Goal: Task Accomplishment & Management: Complete application form

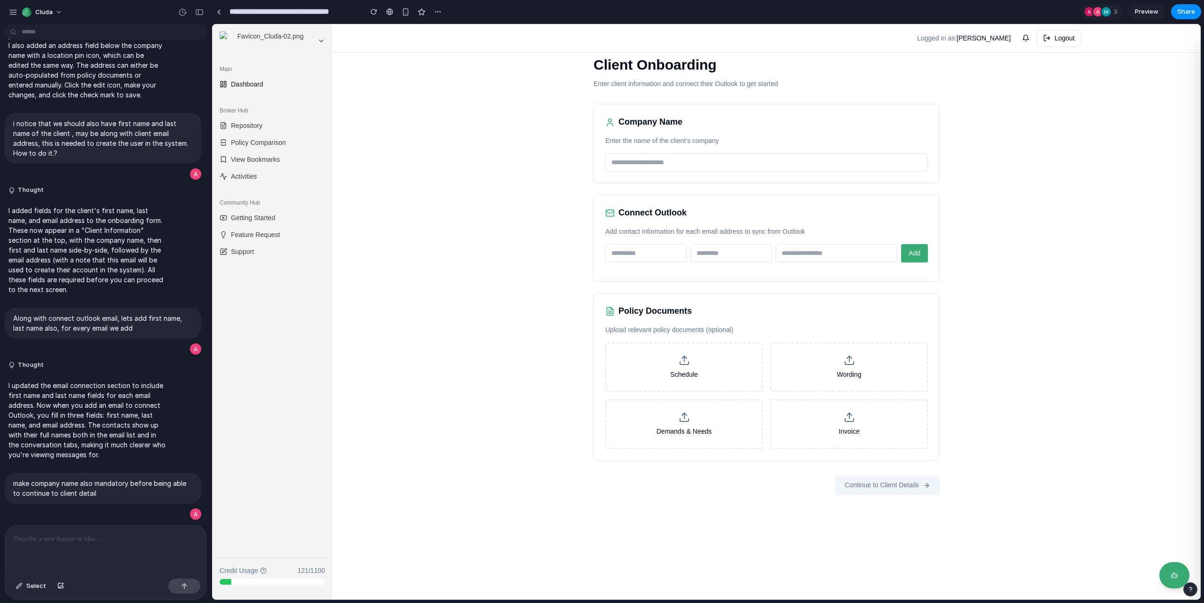
click at [658, 166] on input "text" at bounding box center [766, 162] width 323 height 18
type input "**********"
type input "****"
type input "**********"
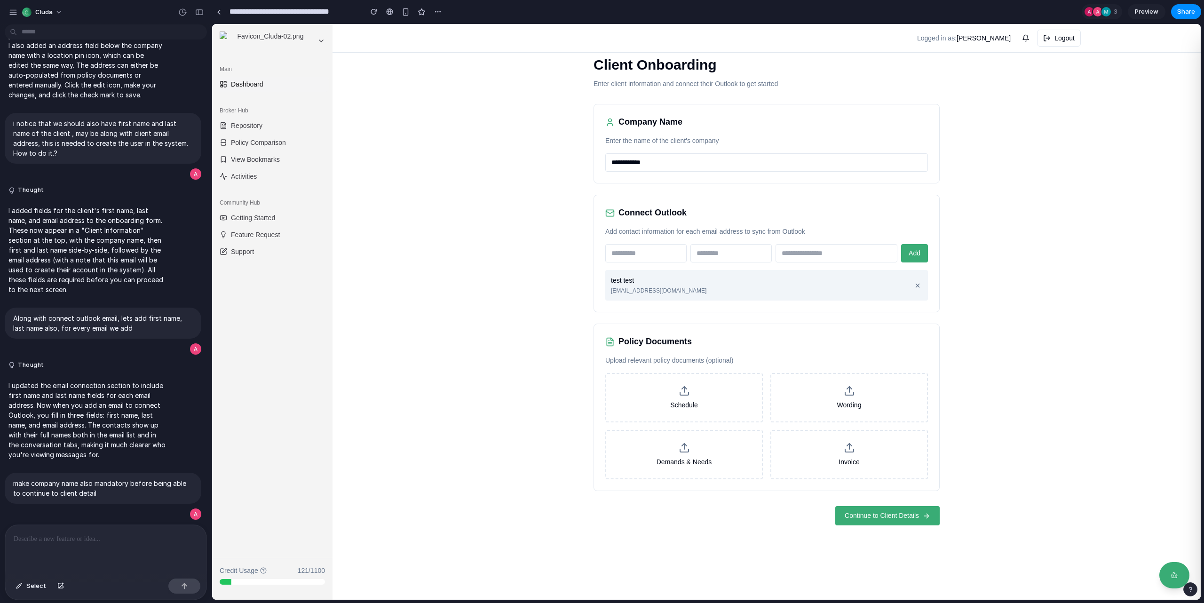
click at [876, 511] on span "Continue to Client Details" at bounding box center [881, 516] width 74 height 10
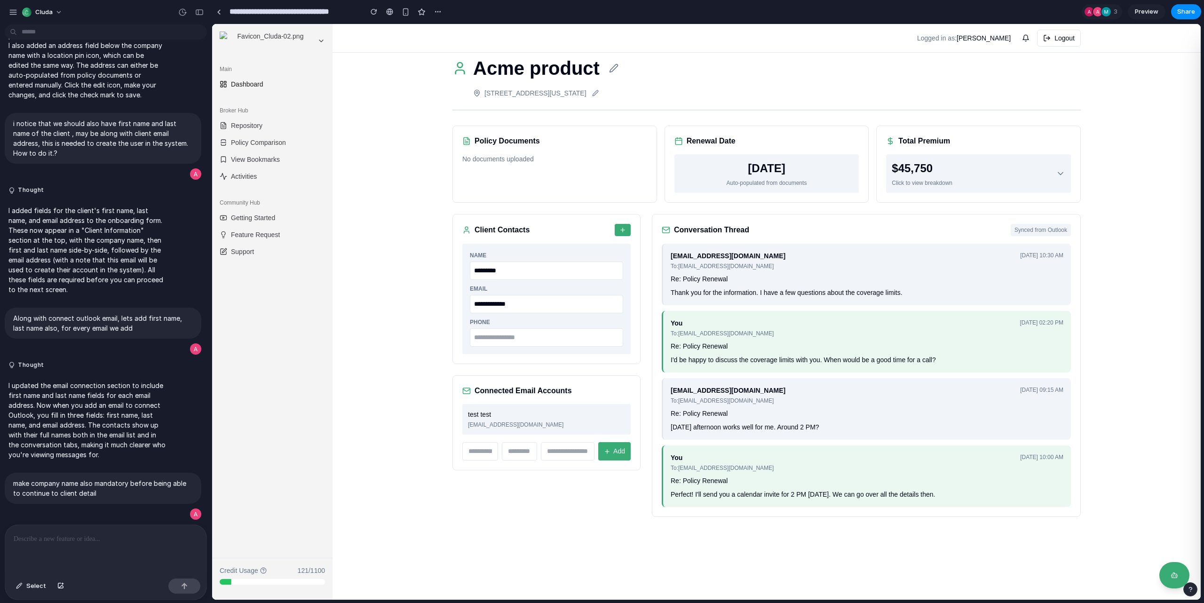
click at [1163, 299] on div "**********" at bounding box center [766, 311] width 868 height 575
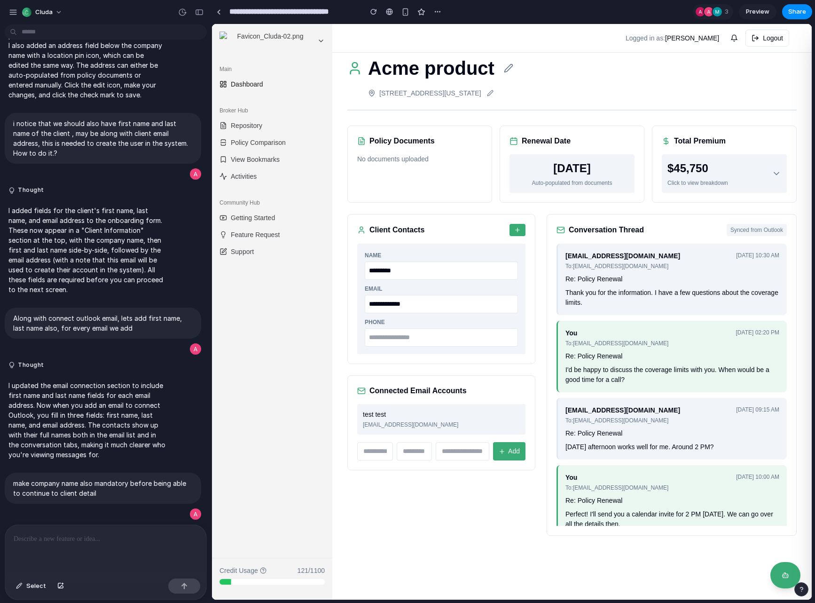
click at [404, 232] on h2 "Client Contacts" at bounding box center [397, 229] width 55 height 11
click at [514, 232] on icon "button" at bounding box center [517, 230] width 7 height 7
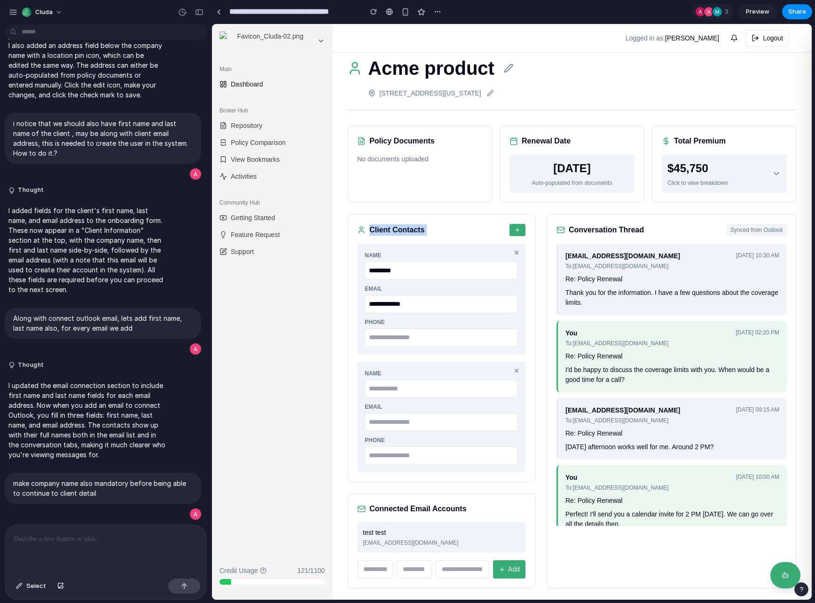
click at [481, 230] on div "Client Contacts" at bounding box center [441, 230] width 168 height 12
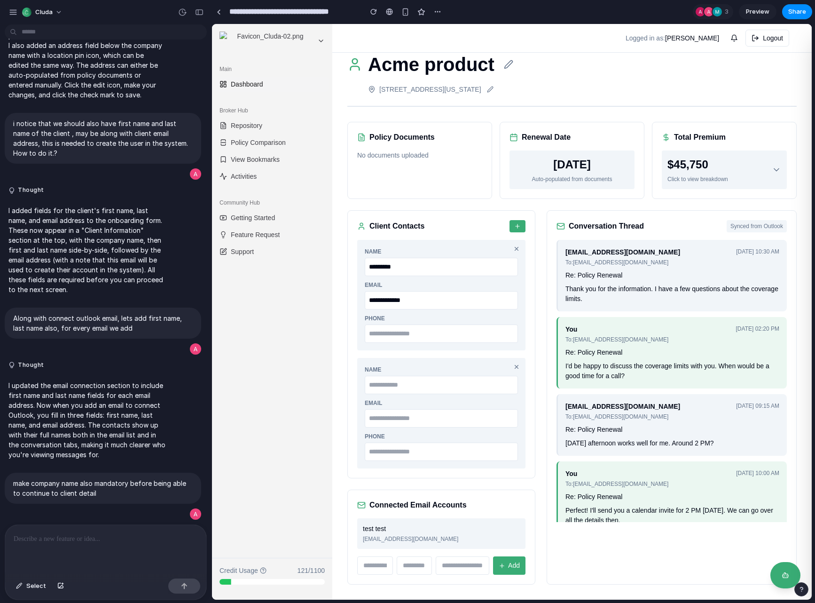
click at [517, 567] on span "Add" at bounding box center [514, 565] width 12 height 10
click at [572, 542] on div "Conversation Thread Synced from Outlook [EMAIL_ADDRESS][DOMAIN_NAME] To: [EMAIL…" at bounding box center [672, 397] width 250 height 374
click at [378, 561] on input "text" at bounding box center [375, 565] width 36 height 18
type input "***"
click at [416, 565] on input "text" at bounding box center [415, 565] width 36 height 18
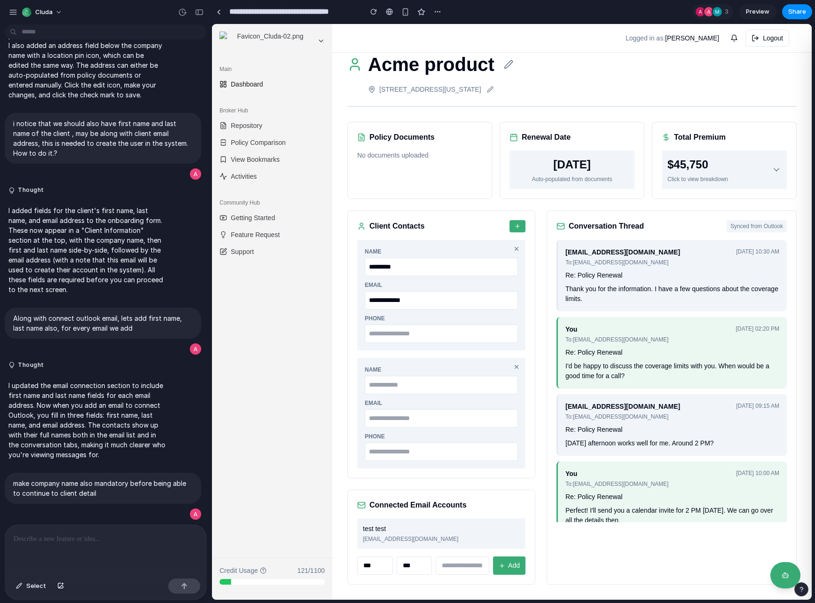
type input "***"
click at [468, 568] on input "email" at bounding box center [463, 565] width 54 height 18
type input "**********"
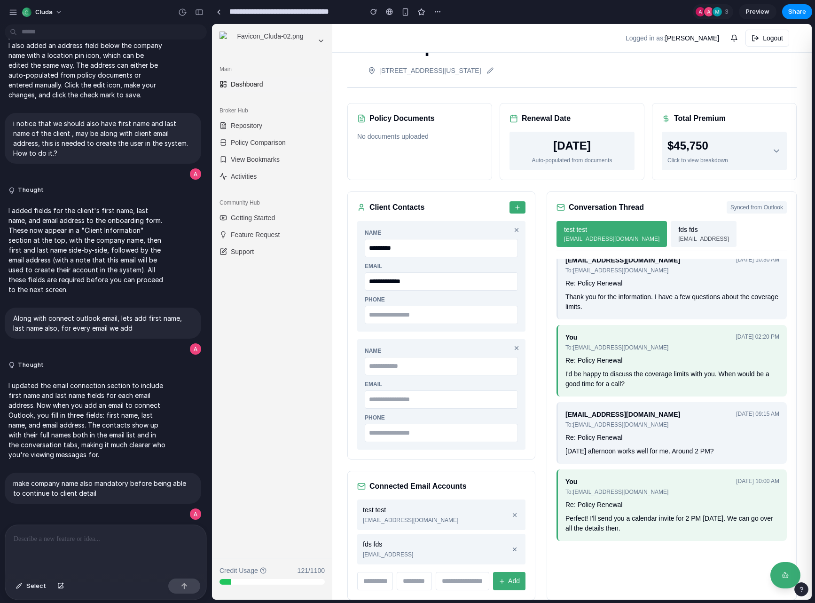
scroll to position [38, 0]
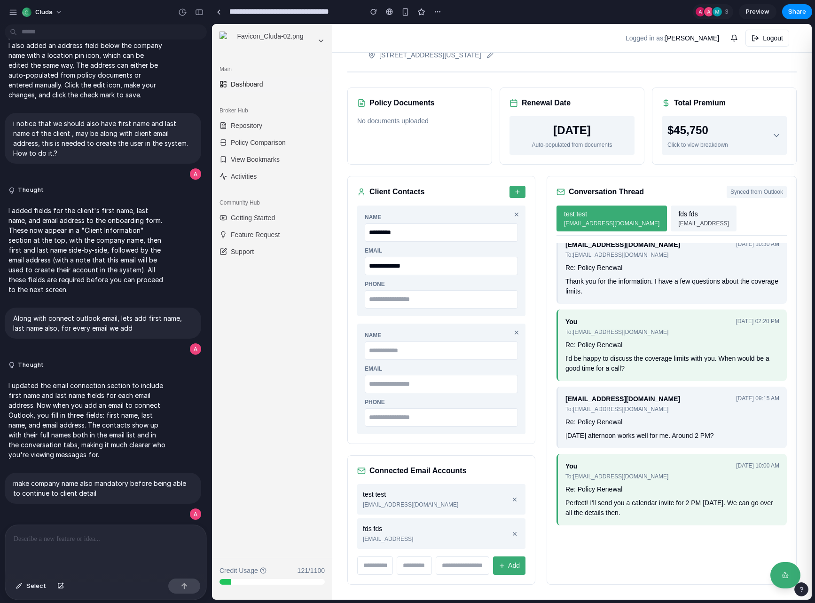
click at [678, 221] on span "[EMAIL_ADDRESS]" at bounding box center [703, 223] width 50 height 8
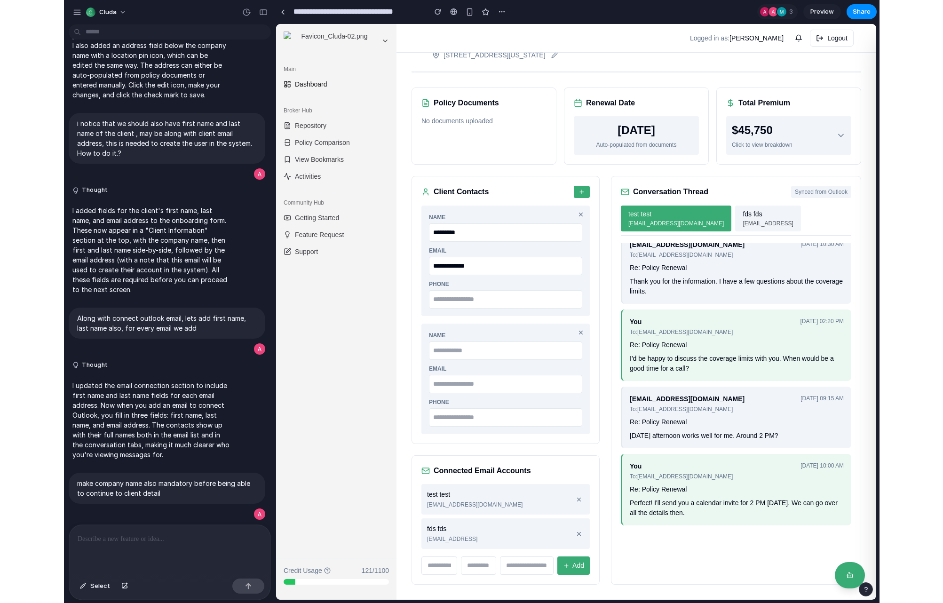
scroll to position [0, 0]
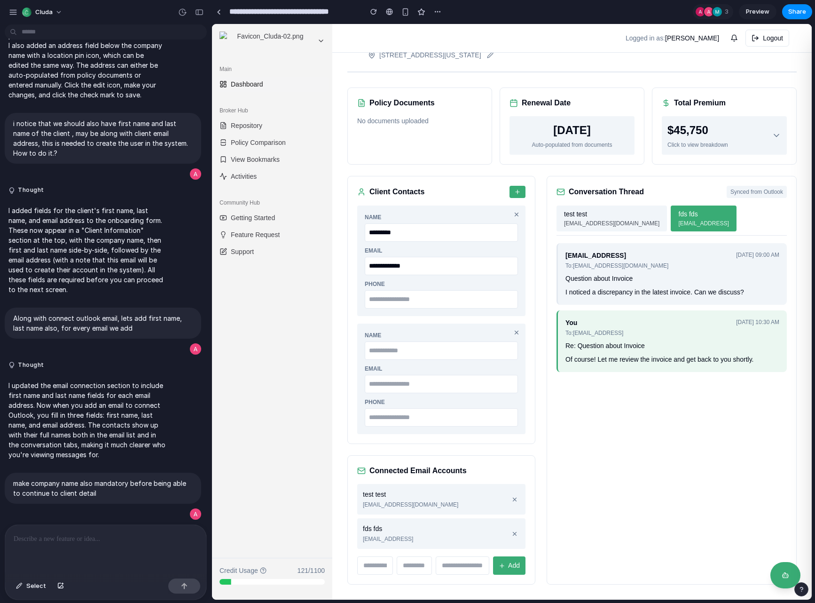
click at [587, 222] on span "[EMAIL_ADDRESS][DOMAIN_NAME]" at bounding box center [611, 223] width 95 height 8
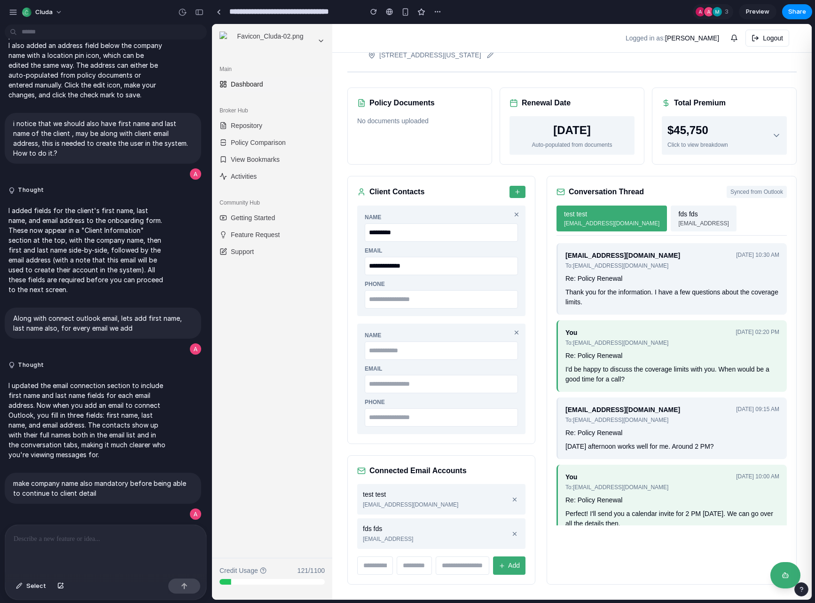
click at [671, 217] on button "fds fds [EMAIL_ADDRESS]" at bounding box center [703, 218] width 65 height 26
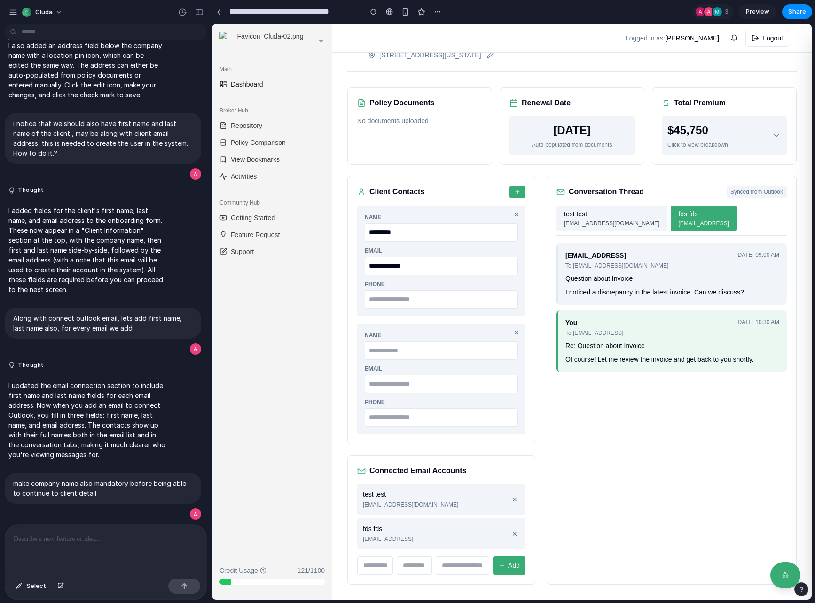
click at [574, 218] on span "test test" at bounding box center [575, 214] width 23 height 10
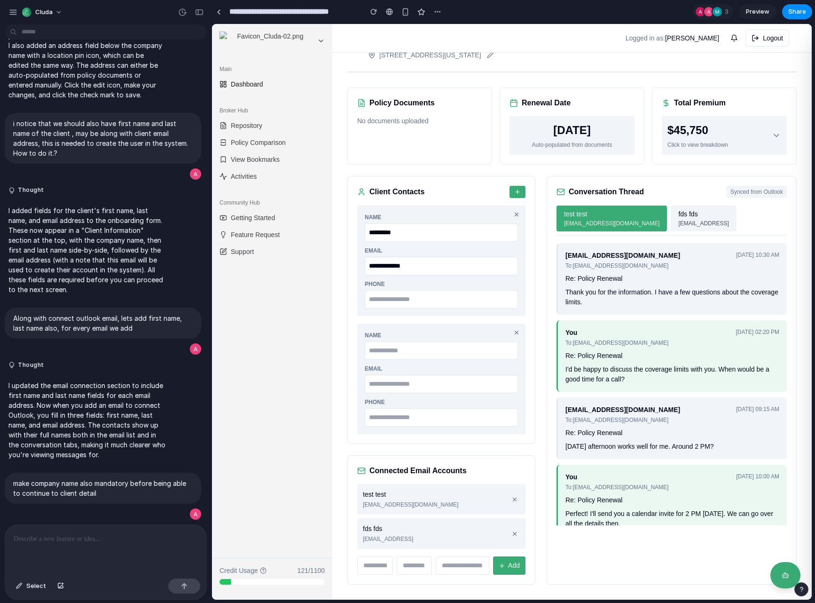
click at [814, 247] on div "**********" at bounding box center [514, 301] width 604 height 603
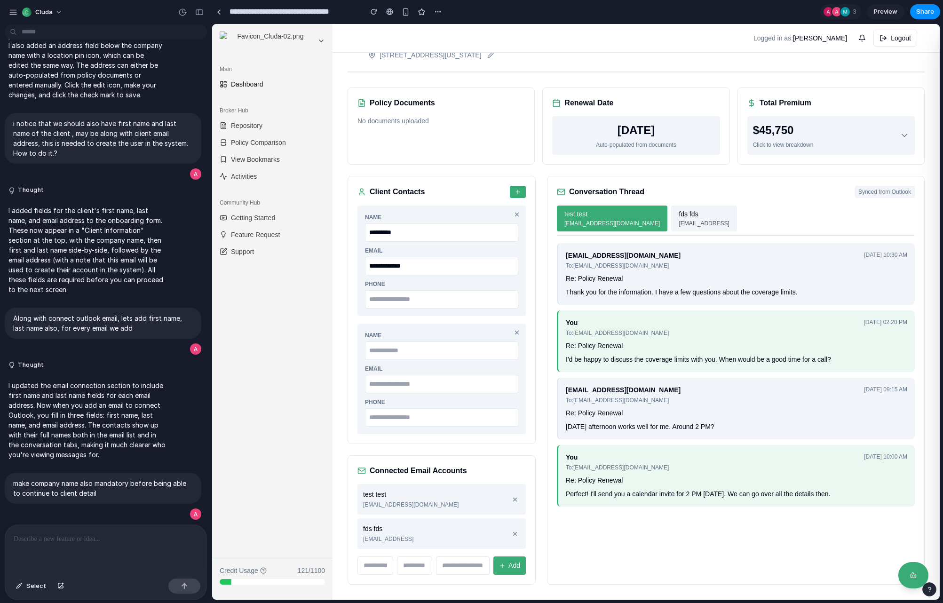
click at [678, 209] on span "fds fds" at bounding box center [687, 214] width 19 height 10
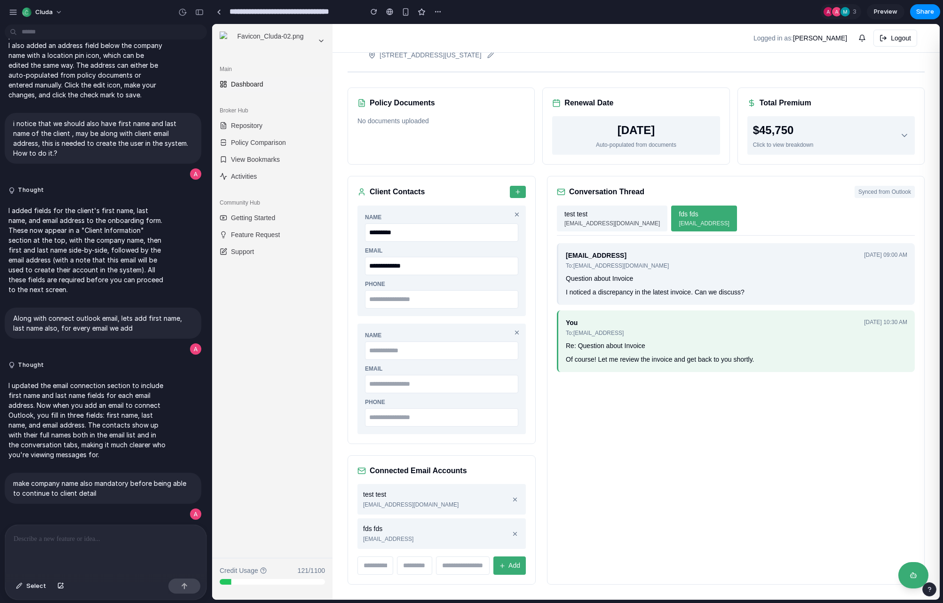
click at [581, 217] on span "test test" at bounding box center [575, 214] width 23 height 10
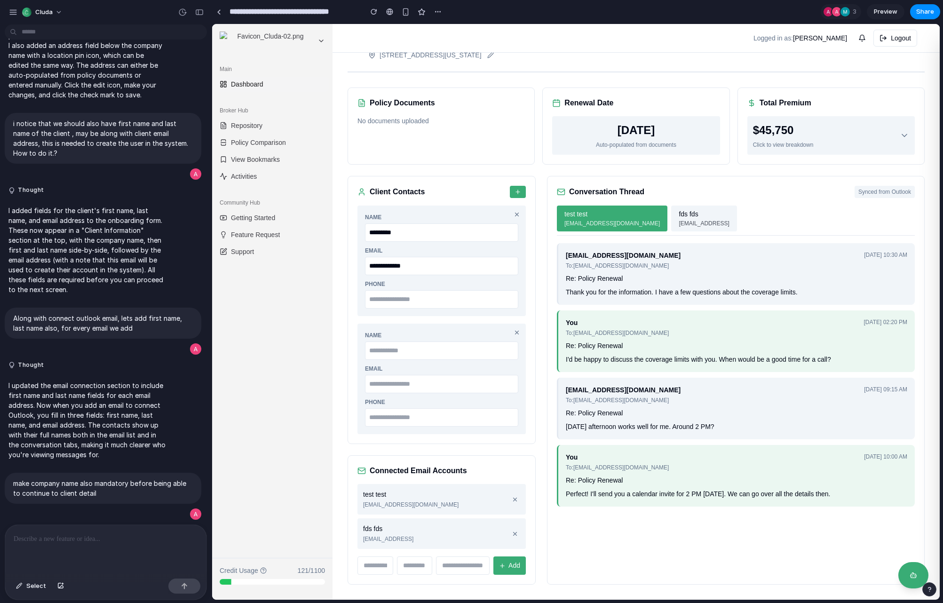
click at [678, 220] on span "[EMAIL_ADDRESS]" at bounding box center [703, 223] width 50 height 8
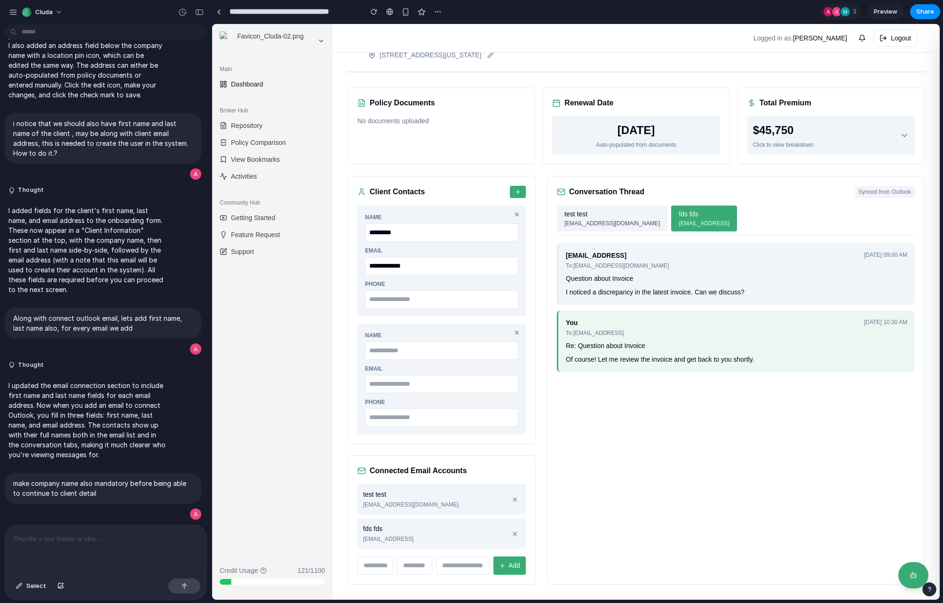
click at [579, 220] on span "[EMAIL_ADDRESS][DOMAIN_NAME]" at bounding box center [611, 223] width 95 height 8
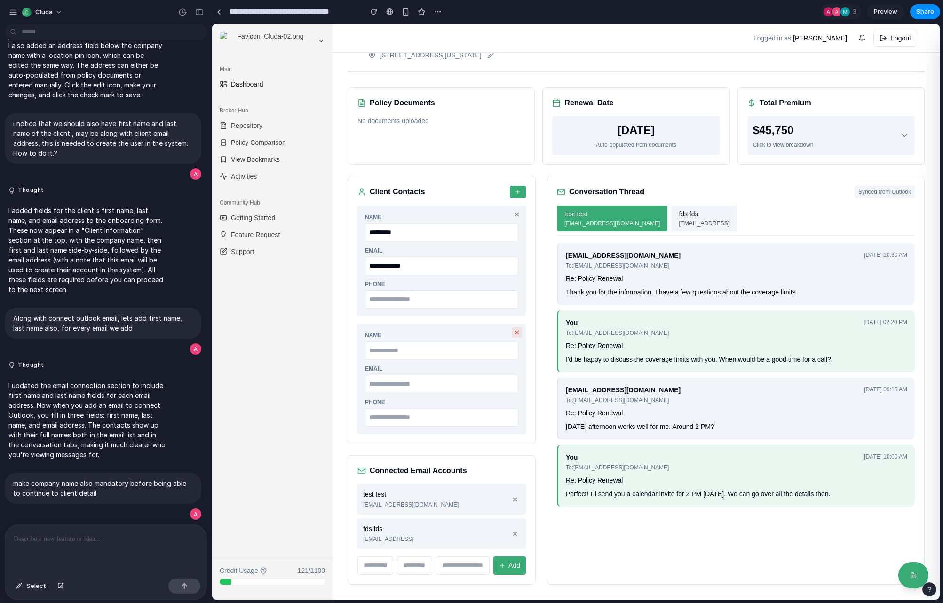
click at [512, 336] on button at bounding box center [517, 332] width 10 height 10
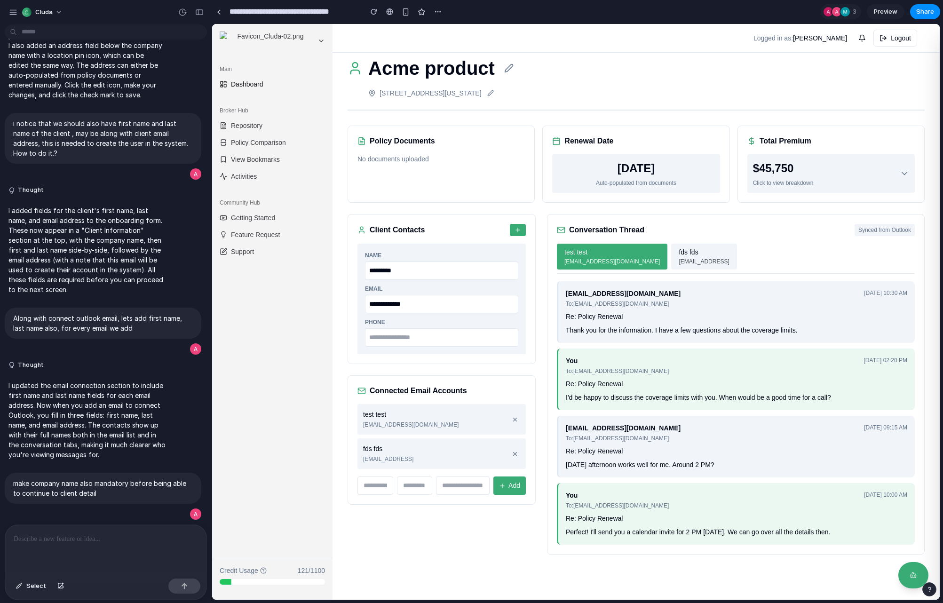
click at [514, 231] on button "button" at bounding box center [518, 230] width 16 height 12
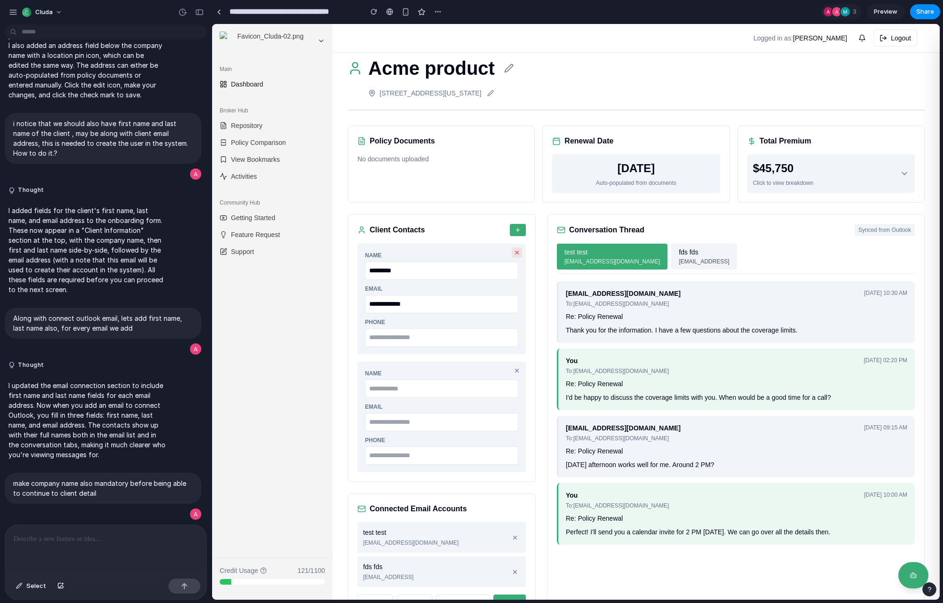
click at [521, 255] on button at bounding box center [517, 252] width 10 height 10
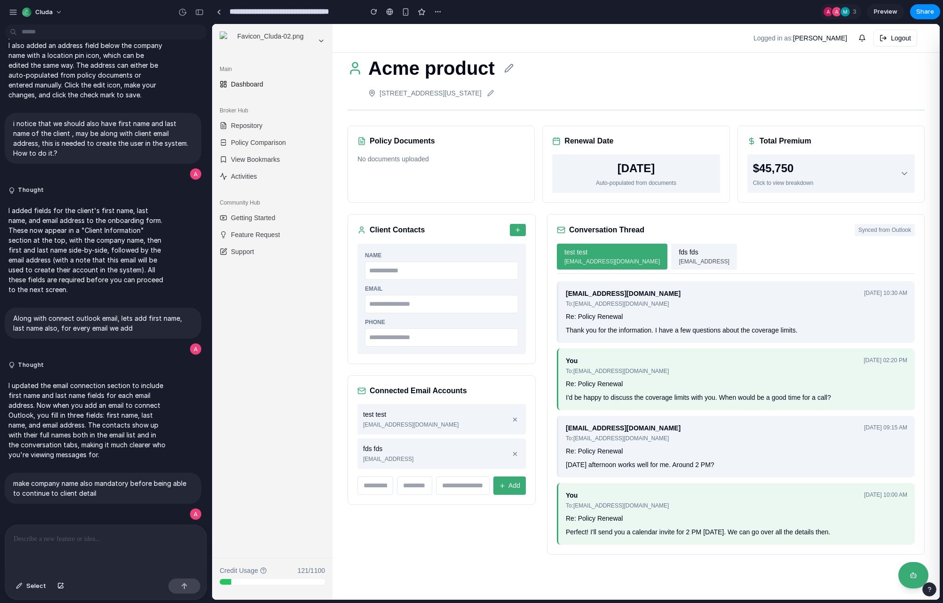
click at [503, 281] on div "Name Email Phone" at bounding box center [441, 298] width 153 height 95
click at [517, 253] on label "Name" at bounding box center [441, 255] width 153 height 8
click at [517, 249] on div "Name Email Phone" at bounding box center [441, 299] width 168 height 110
click at [678, 256] on span "fds fds" at bounding box center [687, 252] width 19 height 10
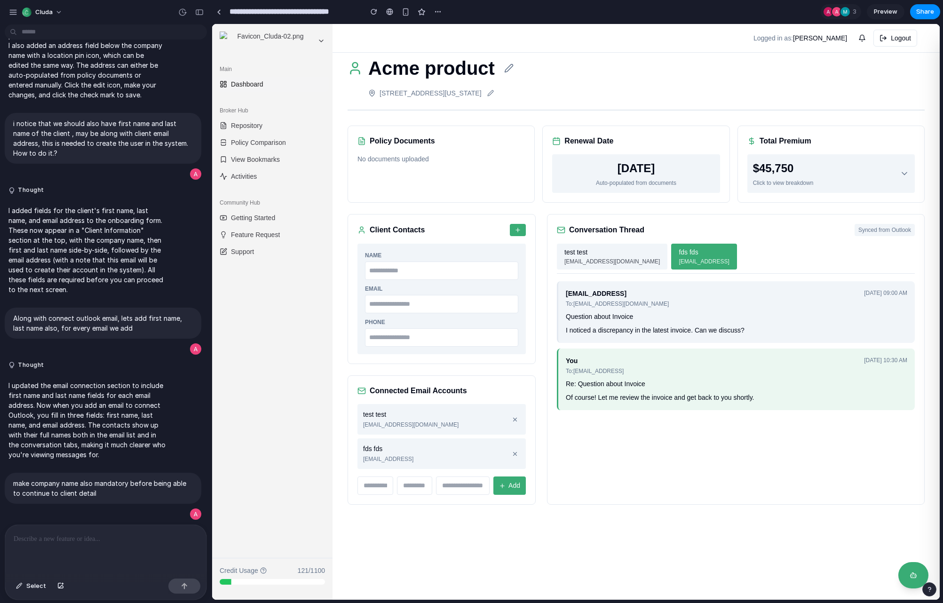
click at [580, 258] on span "[EMAIL_ADDRESS][DOMAIN_NAME]" at bounding box center [611, 261] width 95 height 8
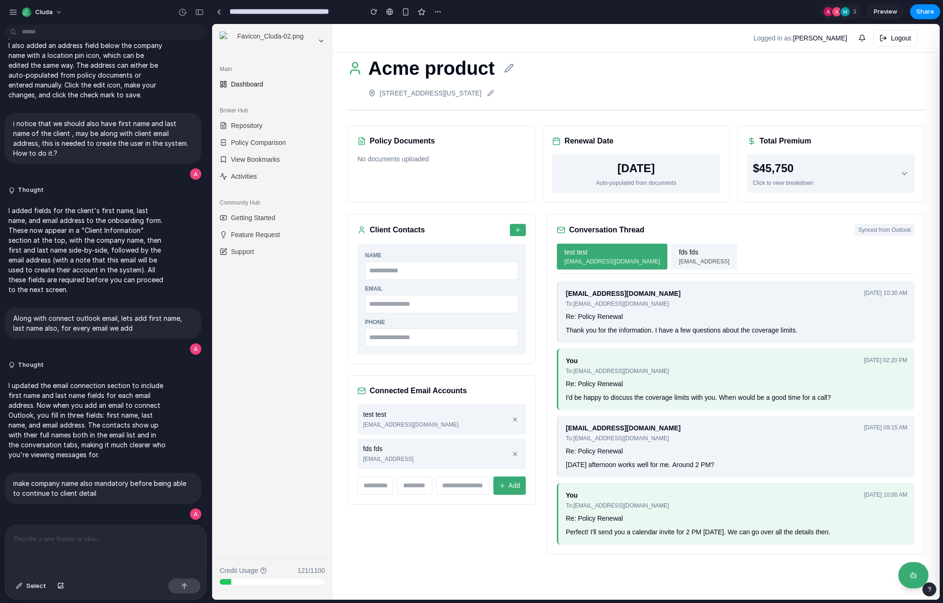
click at [678, 260] on span "[EMAIL_ADDRESS]" at bounding box center [703, 261] width 50 height 8
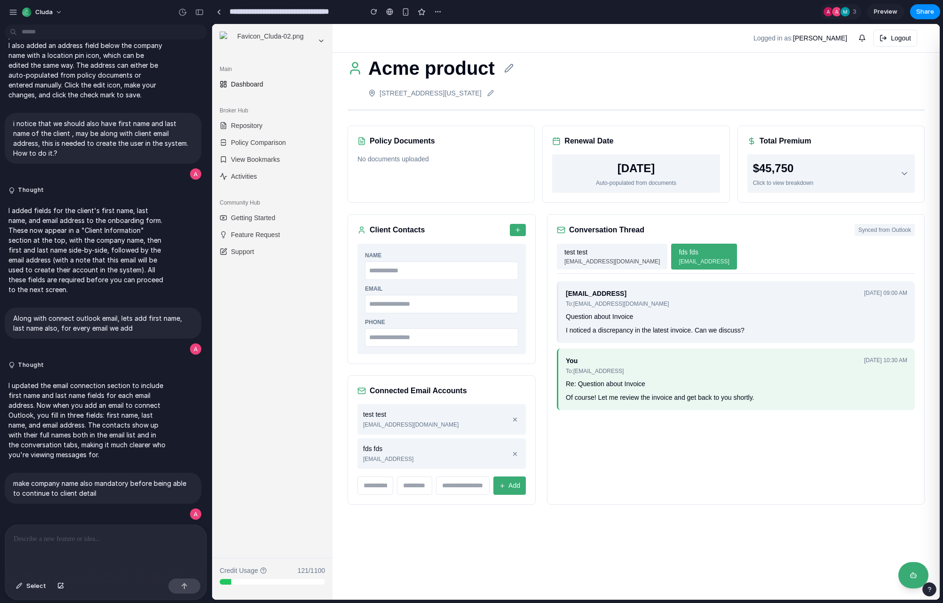
click at [575, 257] on span "[EMAIL_ADDRESS][DOMAIN_NAME]" at bounding box center [611, 261] width 95 height 8
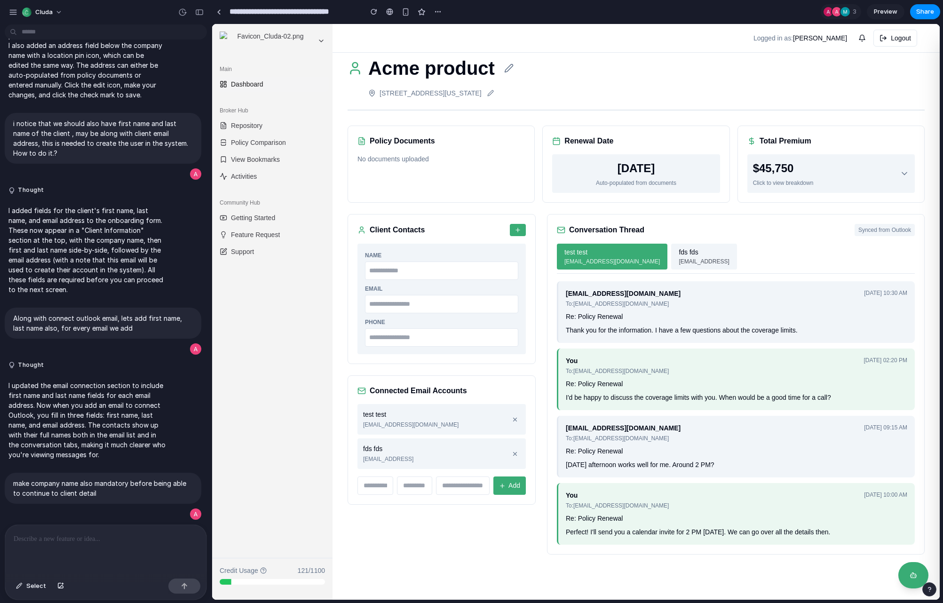
click at [678, 258] on span "[EMAIL_ADDRESS]" at bounding box center [703, 261] width 50 height 8
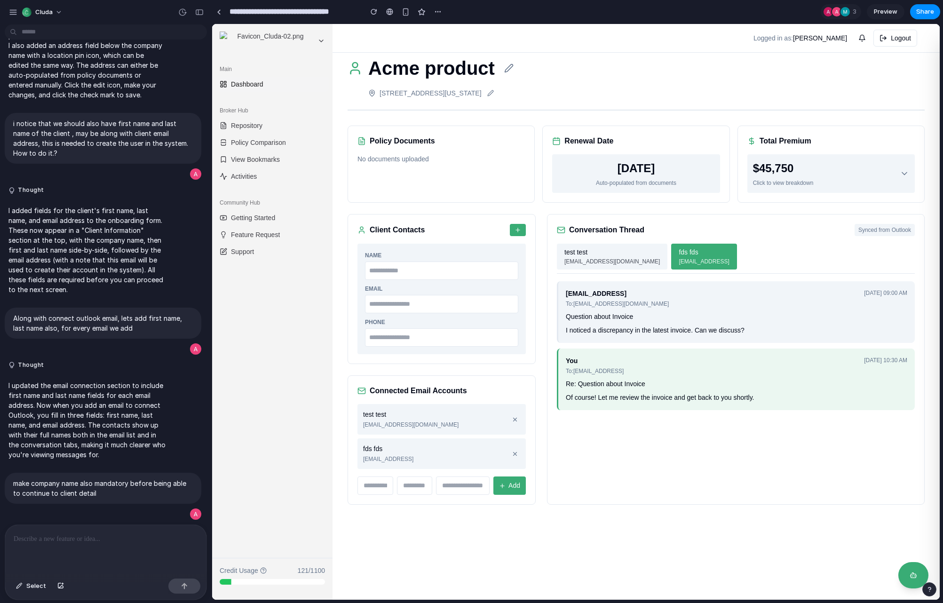
click at [574, 259] on span "[EMAIL_ADDRESS][DOMAIN_NAME]" at bounding box center [611, 261] width 95 height 8
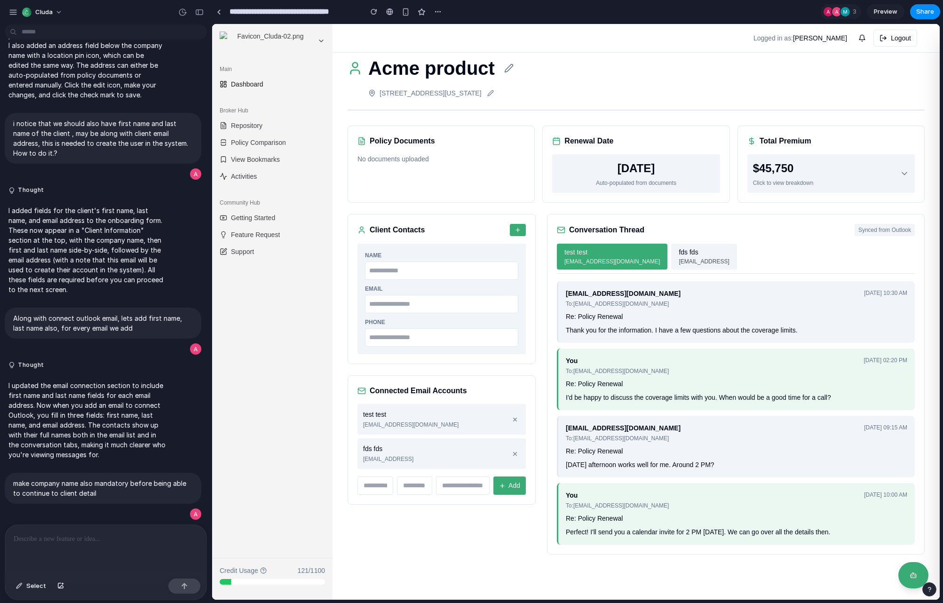
click at [678, 260] on span "[EMAIL_ADDRESS]" at bounding box center [703, 261] width 50 height 8
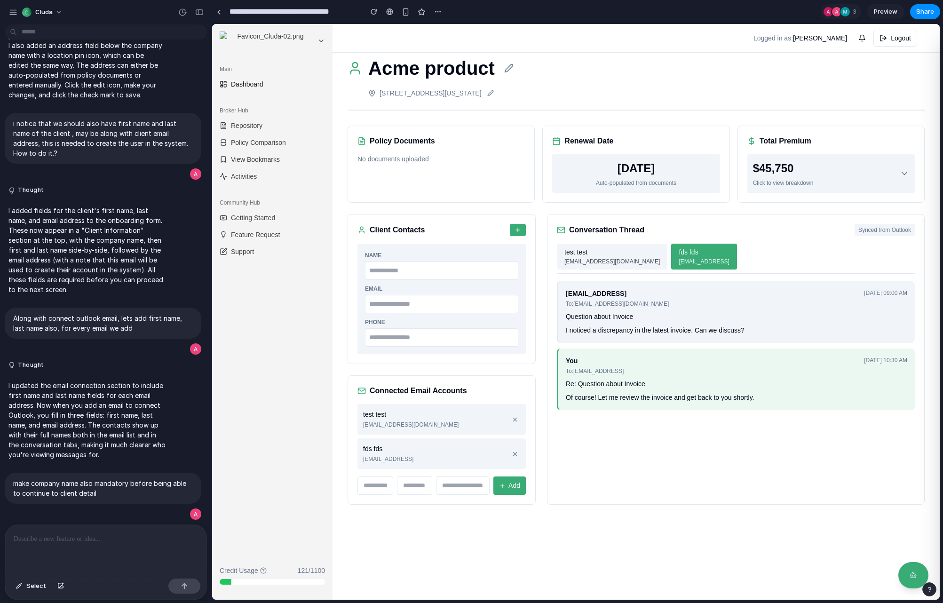
click at [584, 259] on span "[EMAIL_ADDRESS][DOMAIN_NAME]" at bounding box center [611, 261] width 95 height 8
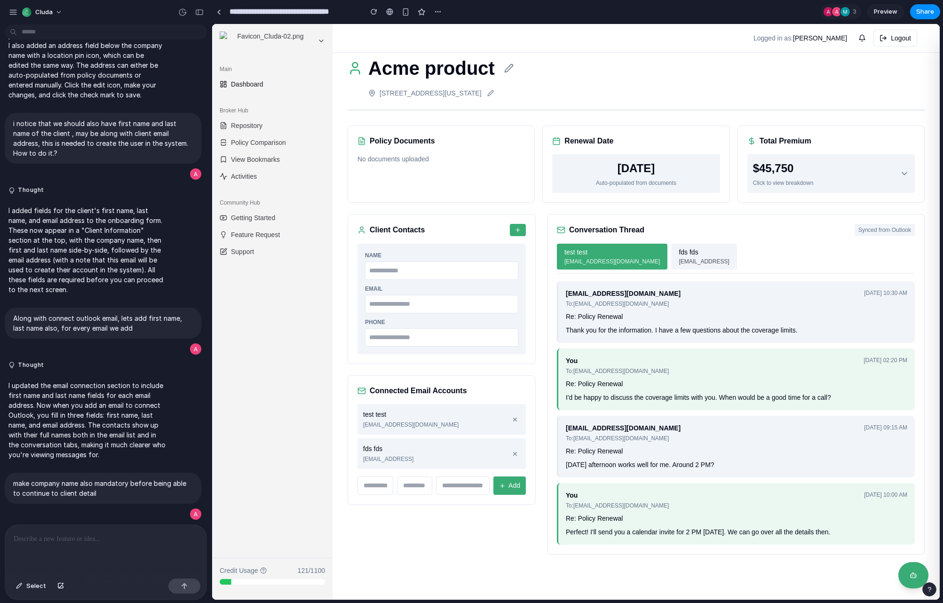
click at [678, 260] on span "[EMAIL_ADDRESS]" at bounding box center [703, 261] width 50 height 8
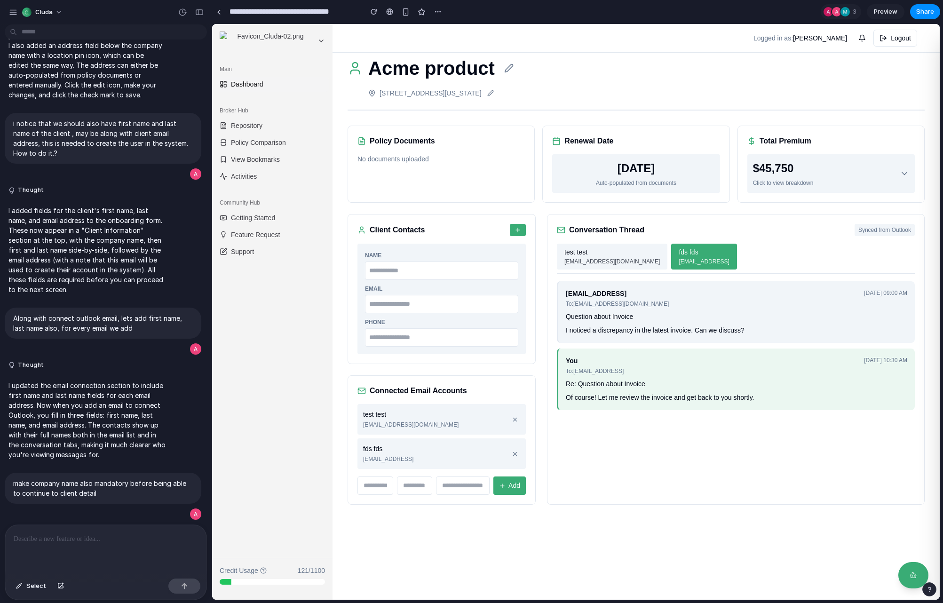
click at [595, 261] on span "[EMAIL_ADDRESS][DOMAIN_NAME]" at bounding box center [611, 261] width 95 height 8
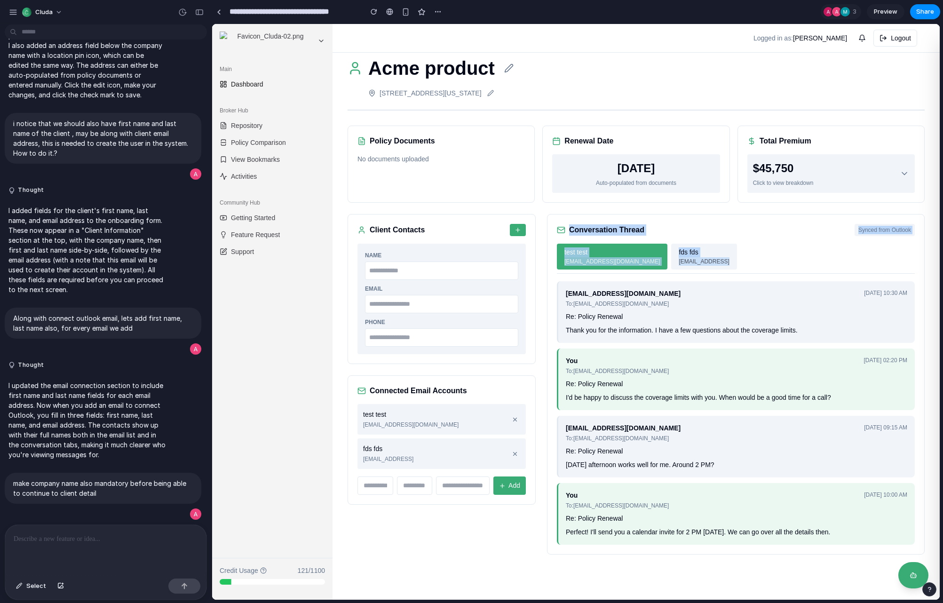
drag, startPoint x: 569, startPoint y: 229, endPoint x: 675, endPoint y: 264, distance: 111.1
click at [675, 264] on div "Conversation Thread Synced from Outlook test test [EMAIL_ADDRESS][DOMAIN_NAME] …" at bounding box center [736, 384] width 378 height 340
click at [675, 265] on div "test test [EMAIL_ADDRESS][DOMAIN_NAME] fds fds [EMAIL_ADDRESS]" at bounding box center [736, 259] width 358 height 30
drag, startPoint x: 688, startPoint y: 269, endPoint x: 552, endPoint y: 209, distance: 148.4
click at [552, 209] on div "Acme product [STREET_ADDRESS][US_STATE] Policy Documents No documents uploaded …" at bounding box center [635, 304] width 607 height 530
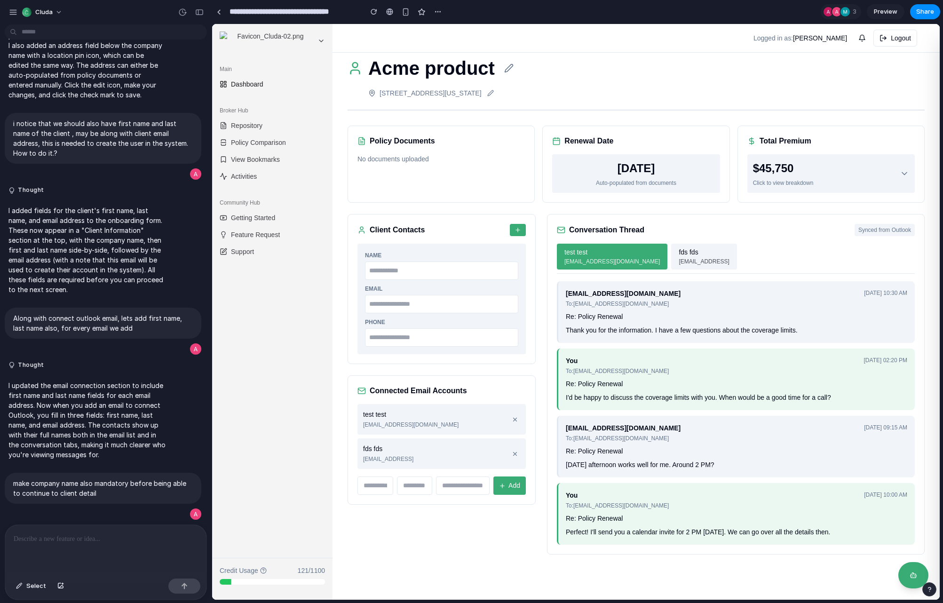
click at [552, 209] on div "Acme product [STREET_ADDRESS][US_STATE] Policy Documents No documents uploaded …" at bounding box center [635, 304] width 607 height 530
click at [626, 175] on div "[DATE]" at bounding box center [636, 168] width 156 height 17
click at [639, 185] on div "Auto-populated from documents" at bounding box center [636, 183] width 156 height 8
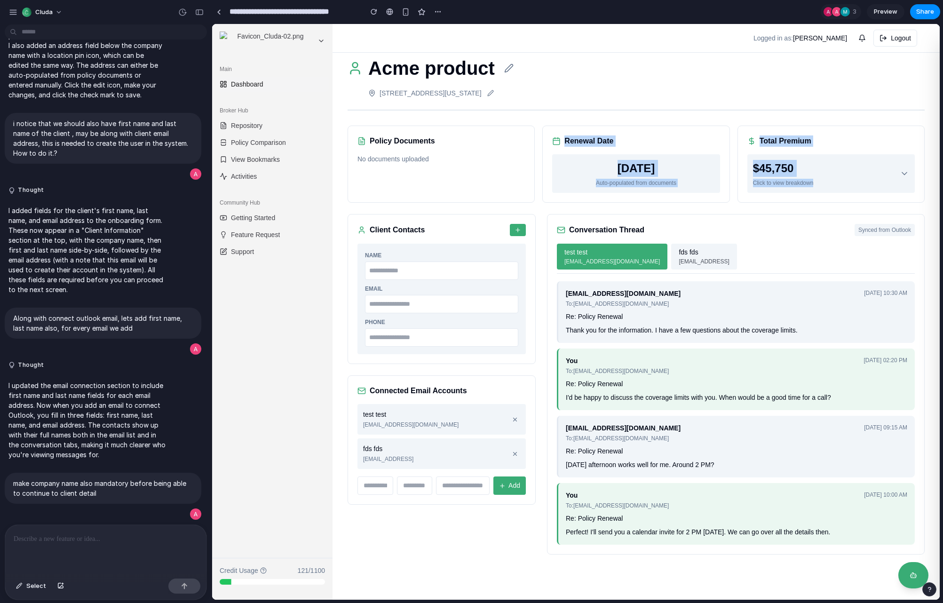
drag, startPoint x: 581, startPoint y: 144, endPoint x: 877, endPoint y: 194, distance: 300.8
click at [877, 194] on div "Policy Documents No documents uploaded Renewal Date [DATE] Auto-populated from …" at bounding box center [635, 164] width 577 height 77
click at [809, 215] on div "Conversation Thread Synced from Outlook test test [EMAIL_ADDRESS][DOMAIN_NAME] …" at bounding box center [736, 384] width 378 height 340
drag, startPoint x: 370, startPoint y: 137, endPoint x: 857, endPoint y: 199, distance: 490.6
click at [857, 199] on div "Policy Documents No documents uploaded Renewal Date [DATE] Auto-populated from …" at bounding box center [635, 164] width 577 height 77
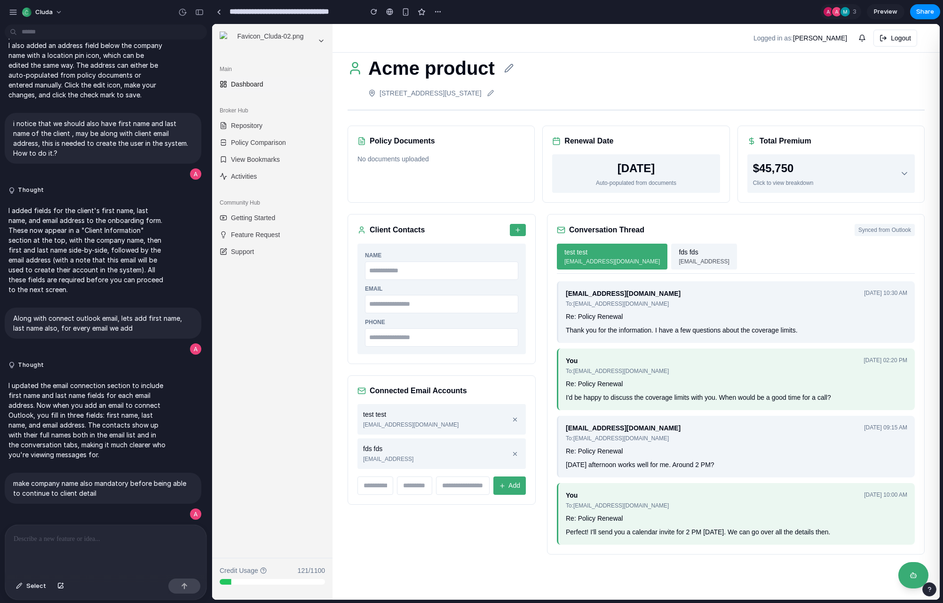
click at [857, 199] on div "Total Premium $45,750 Click to view breakdown" at bounding box center [830, 164] width 187 height 77
click at [838, 176] on div "$45,750 Click to view breakdown" at bounding box center [831, 173] width 156 height 27
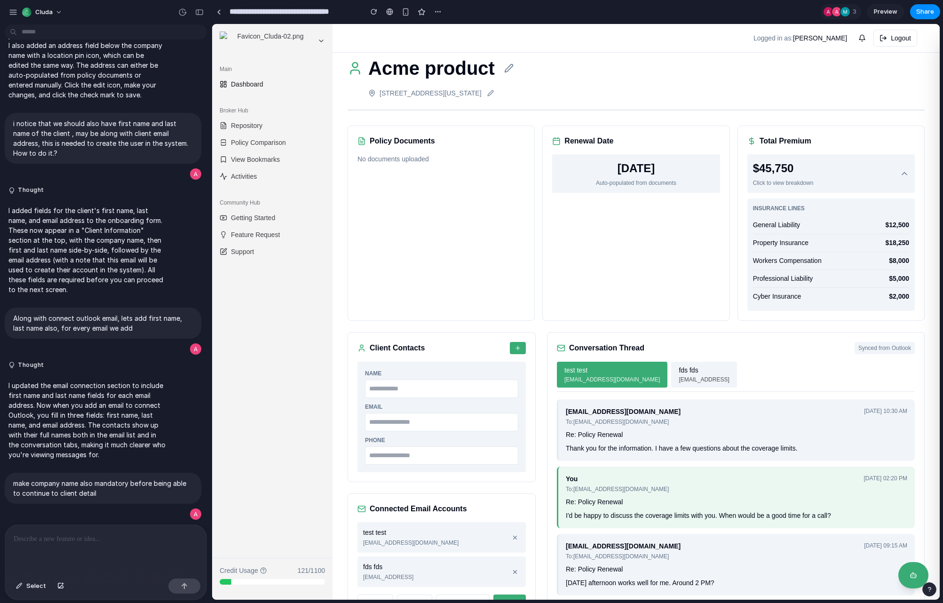
click at [803, 177] on div "$45,750 Click to view breakdown" at bounding box center [783, 173] width 61 height 27
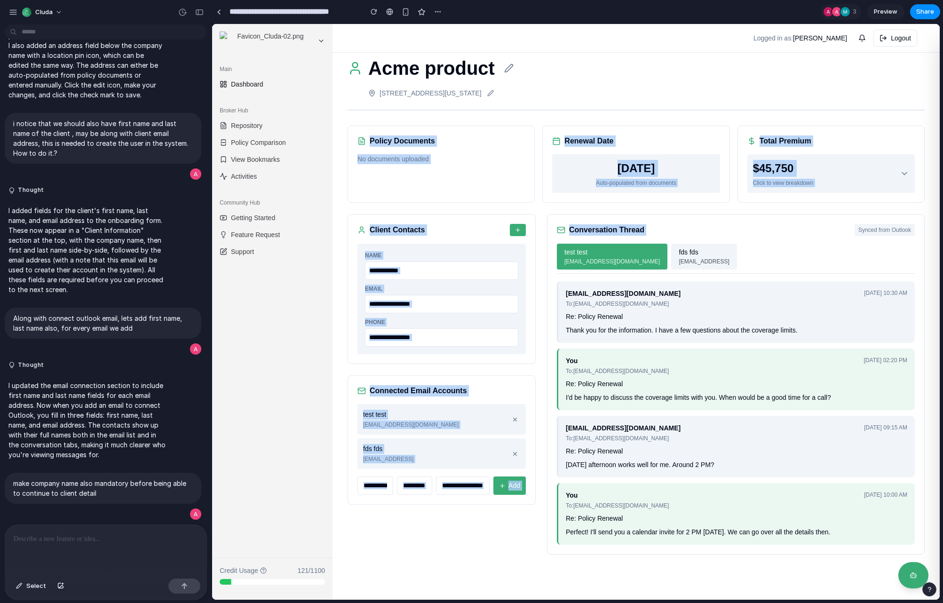
drag, startPoint x: 370, startPoint y: 139, endPoint x: 763, endPoint y: 227, distance: 402.2
click at [763, 227] on div "Acme product [STREET_ADDRESS][US_STATE] Policy Documents No documents uploaded …" at bounding box center [635, 304] width 607 height 530
click at [763, 227] on div "Conversation Thread Synced from Outlook" at bounding box center [736, 230] width 358 height 12
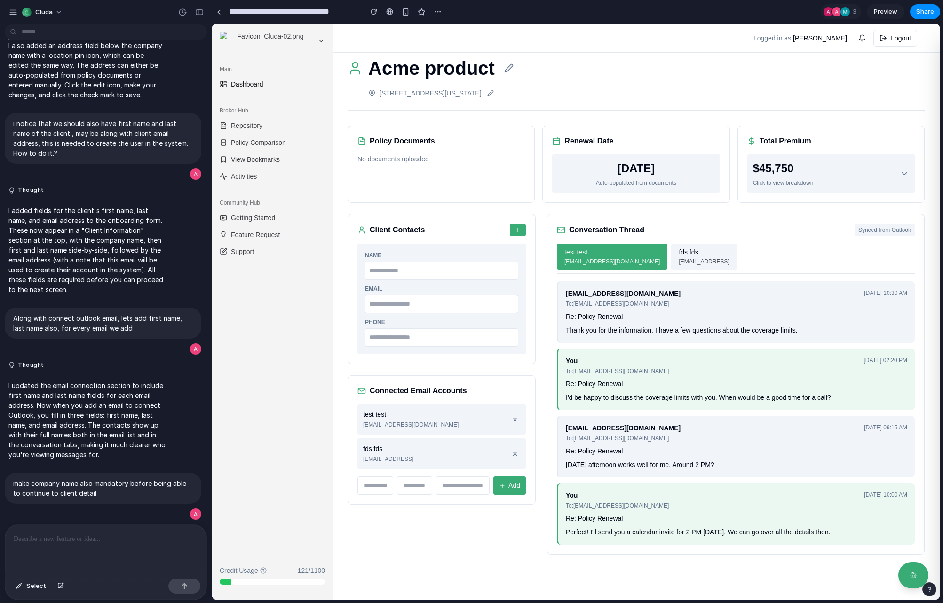
click at [394, 305] on input "email" at bounding box center [441, 304] width 153 height 18
click at [422, 264] on input "text" at bounding box center [441, 270] width 153 height 18
click at [474, 244] on div "Name Email Phone" at bounding box center [441, 299] width 168 height 110
click at [671, 255] on button "fds fds [EMAIL_ADDRESS]" at bounding box center [703, 257] width 65 height 26
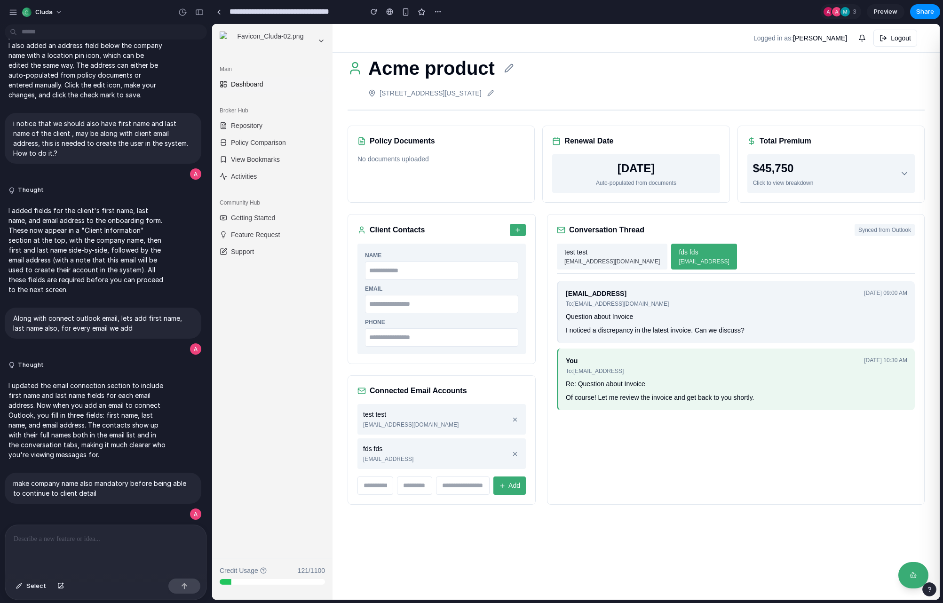
click at [588, 262] on span "[EMAIL_ADDRESS][DOMAIN_NAME]" at bounding box center [611, 261] width 95 height 8
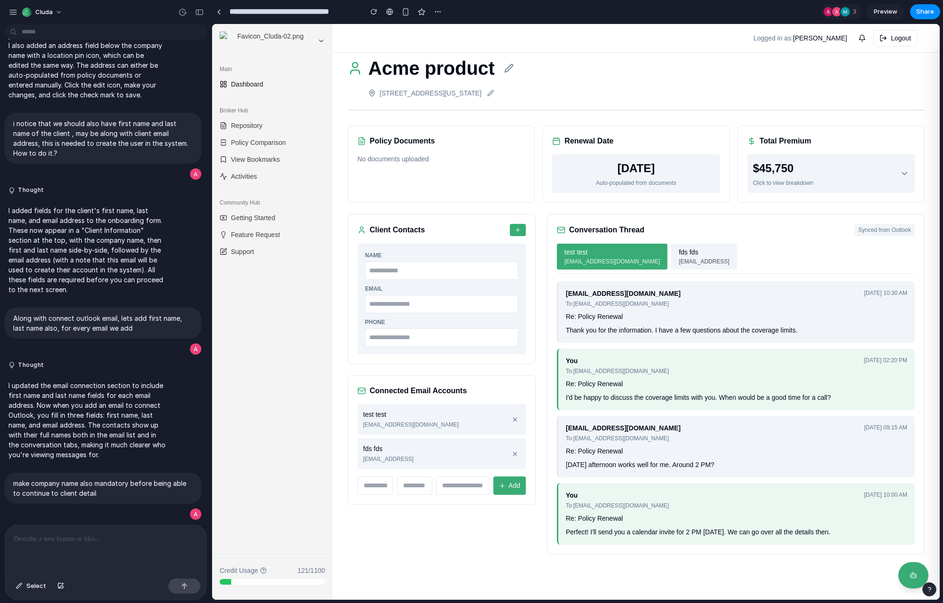
click at [678, 257] on span "[EMAIL_ADDRESS]" at bounding box center [703, 261] width 50 height 8
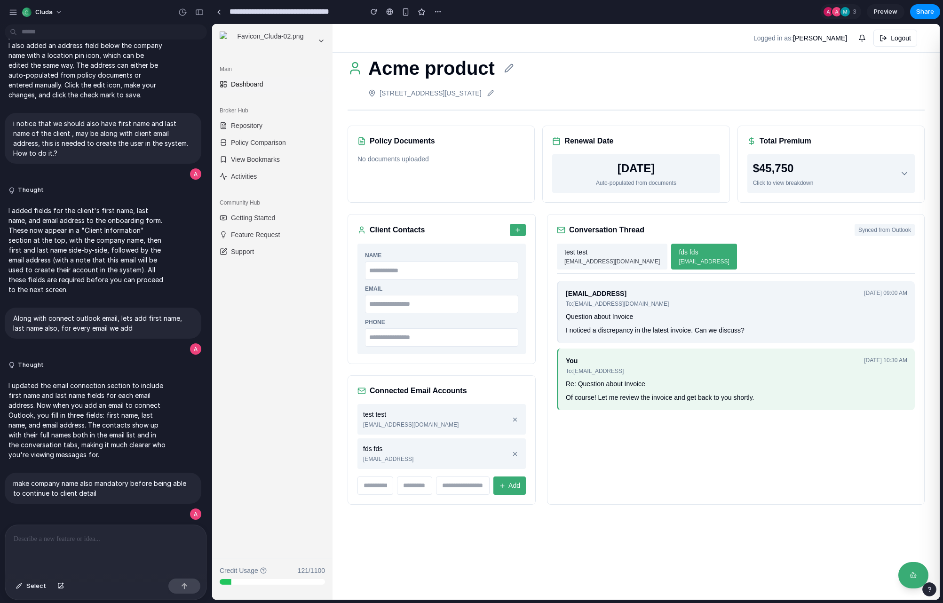
click at [591, 260] on span "[EMAIL_ADDRESS][DOMAIN_NAME]" at bounding box center [611, 261] width 95 height 8
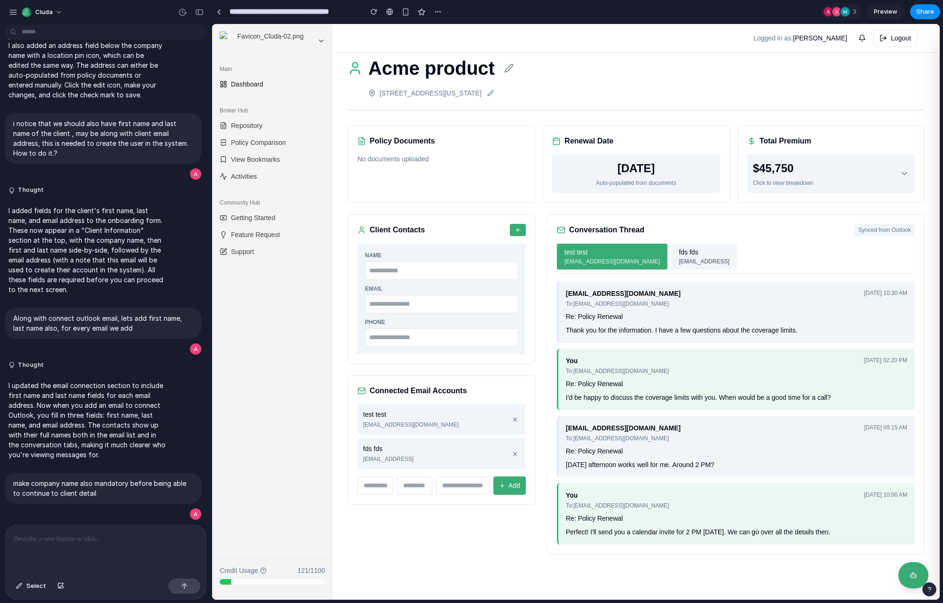
click at [678, 261] on span "[EMAIL_ADDRESS]" at bounding box center [703, 261] width 50 height 8
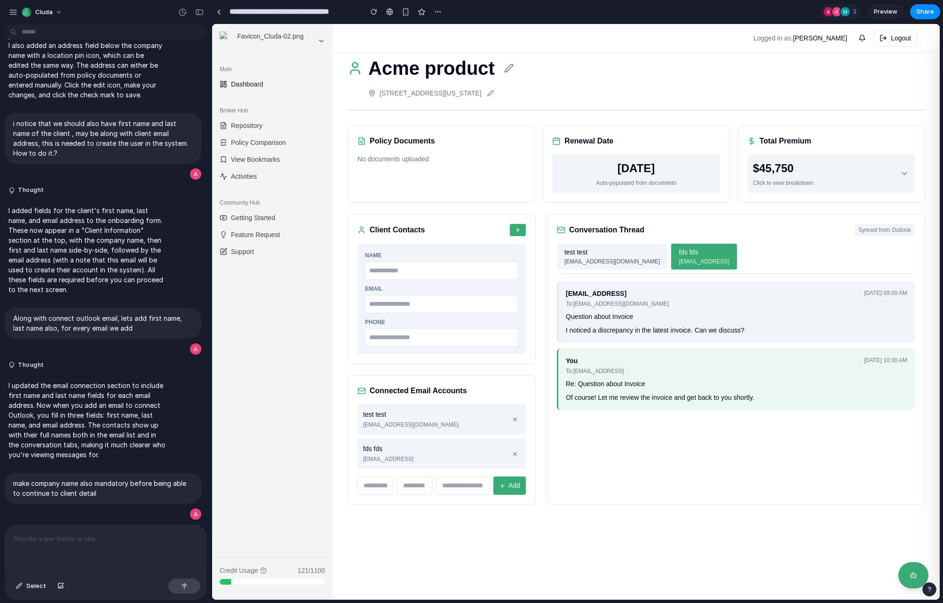
click at [586, 263] on span "[EMAIL_ADDRESS][DOMAIN_NAME]" at bounding box center [611, 261] width 95 height 8
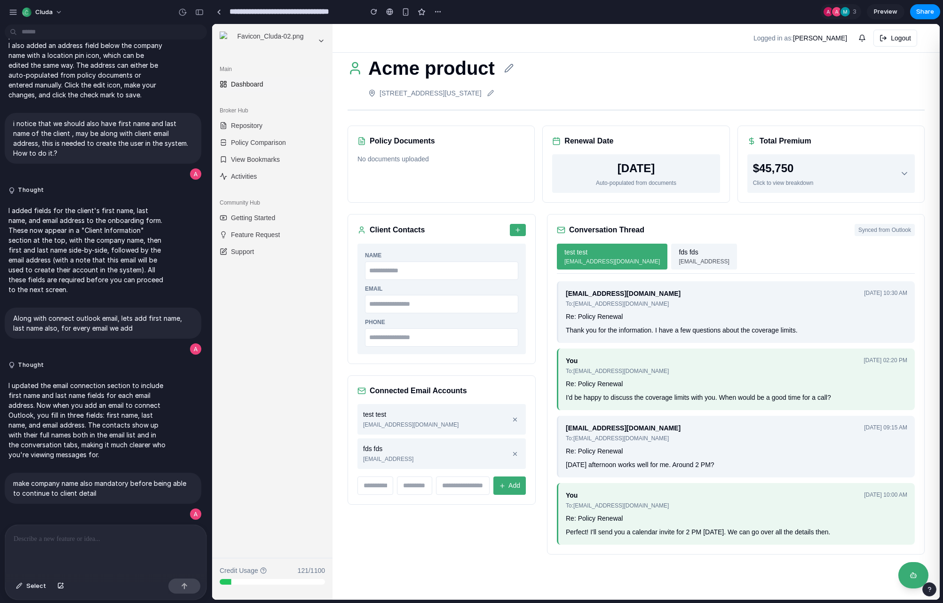
click at [678, 254] on span "fds fds" at bounding box center [687, 252] width 19 height 10
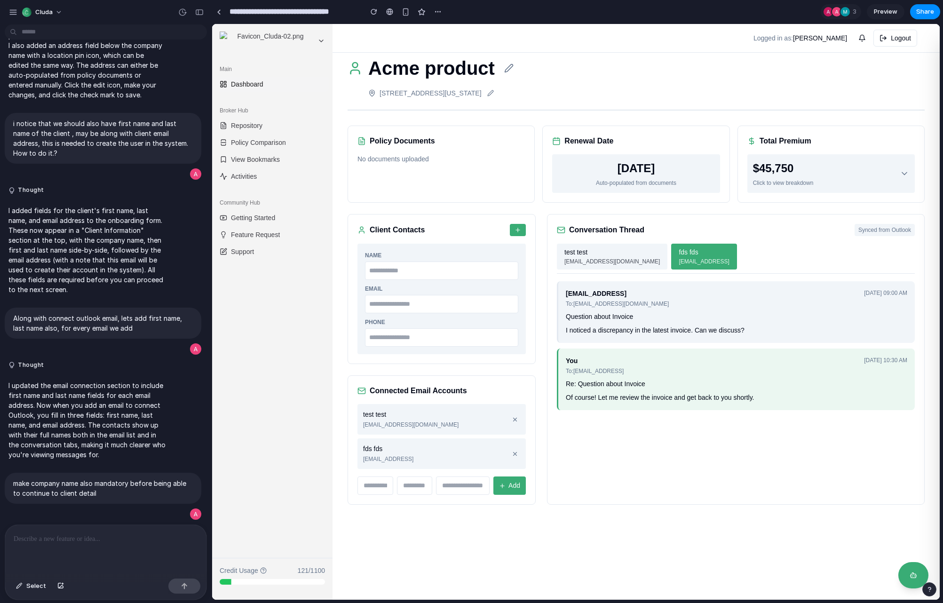
click at [520, 233] on icon "button" at bounding box center [517, 230] width 7 height 7
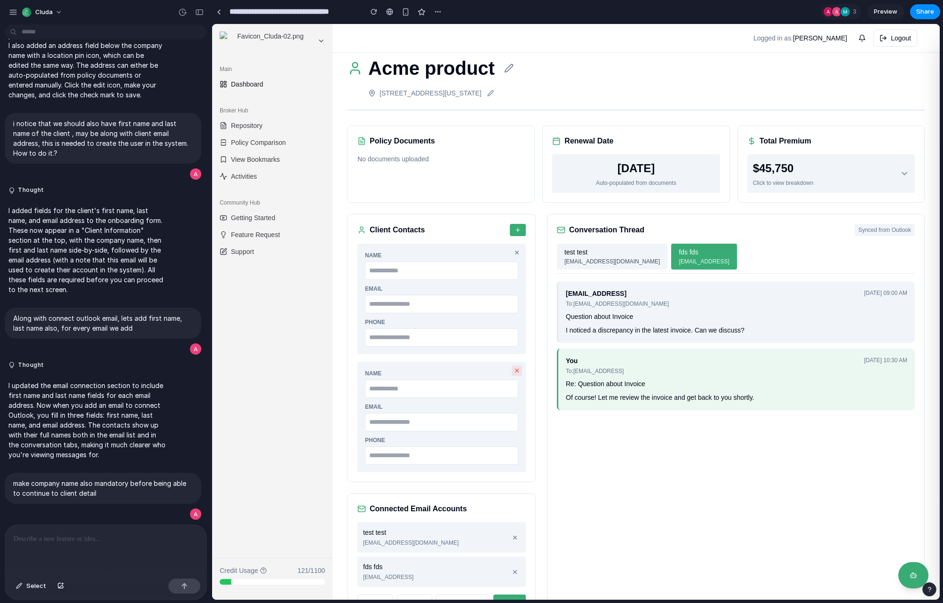
click at [517, 372] on icon at bounding box center [516, 370] width 7 height 7
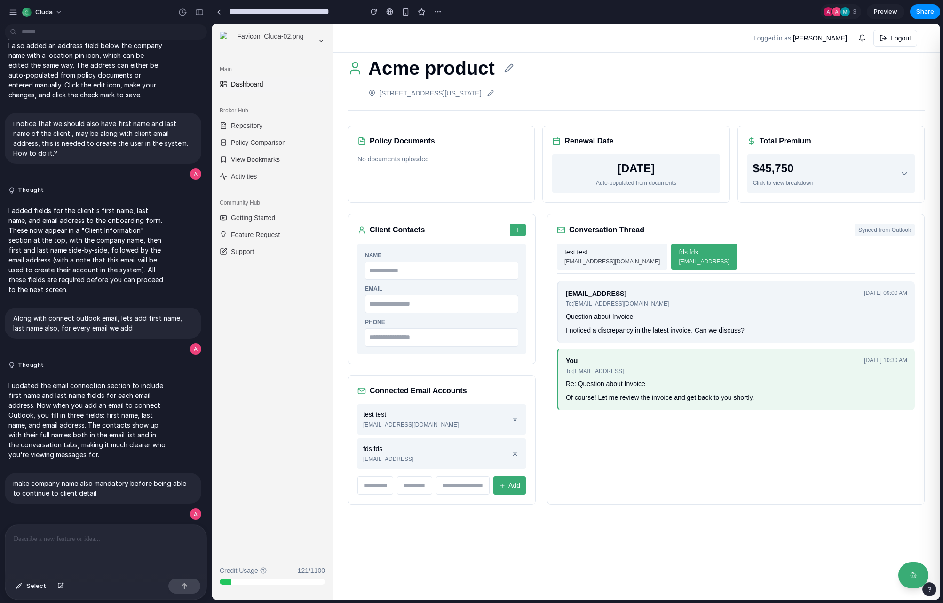
click at [516, 254] on label "Name" at bounding box center [441, 255] width 153 height 8
click at [520, 421] on button at bounding box center [515, 419] width 10 height 10
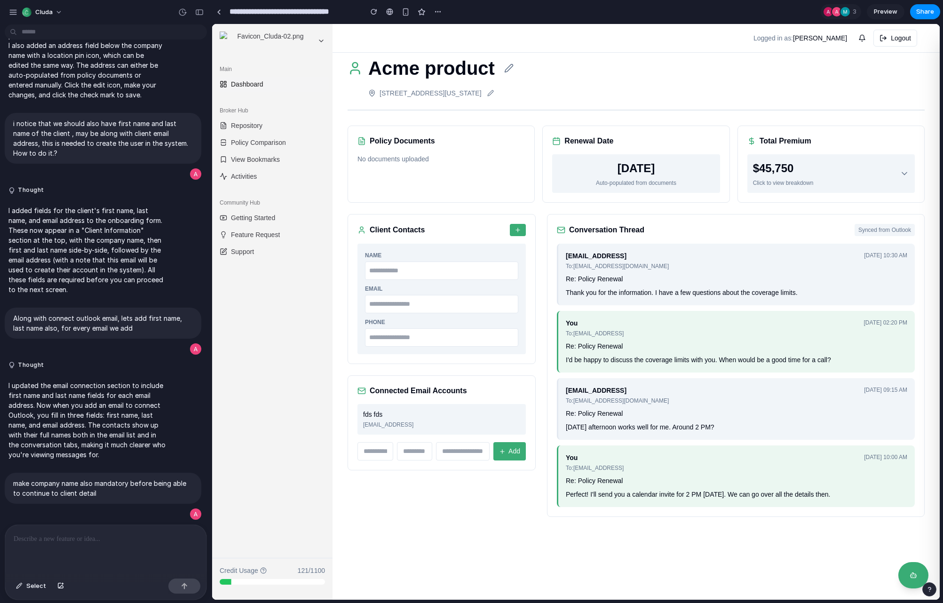
click at [502, 417] on div "fds fds [EMAIL_ADDRESS]" at bounding box center [441, 419] width 168 height 31
